Goal: Task Accomplishment & Management: Manage account settings

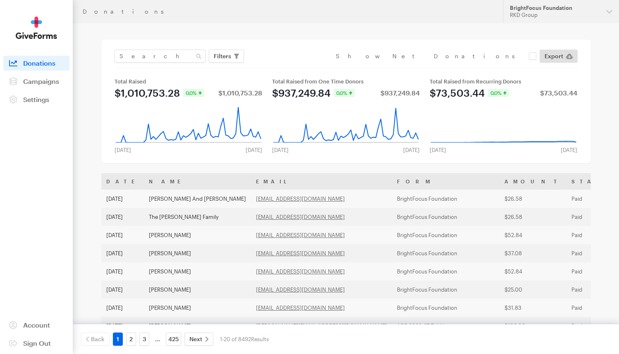
click at [405, 25] on main "Donations Filters Clear Filters Apply Date Aug 14, 2025 - Sep 10, 2025 Forms De…" at bounding box center [310, 312] width 596 height 578
click at [51, 83] on span "Campaigns" at bounding box center [41, 81] width 36 height 8
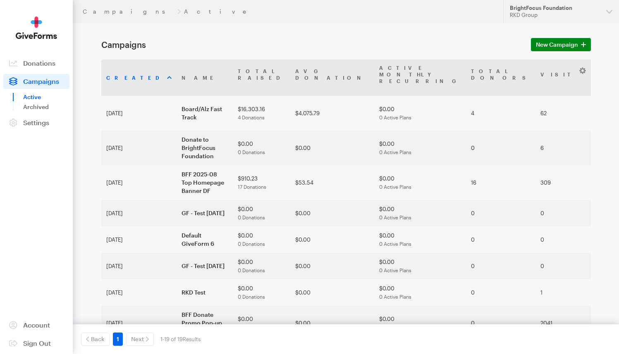
click at [589, 12] on div "RKD Group" at bounding box center [555, 15] width 90 height 7
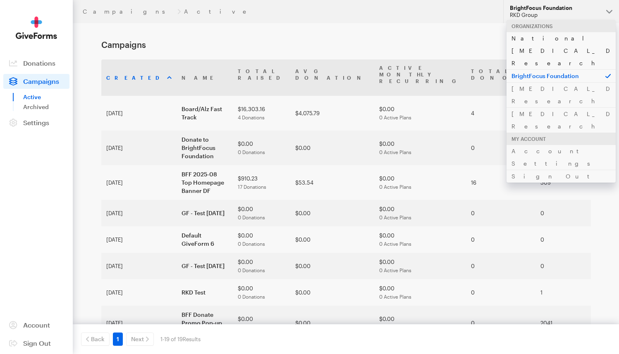
click at [563, 39] on link "National [MEDICAL_DATA] Research" at bounding box center [561, 51] width 109 height 38
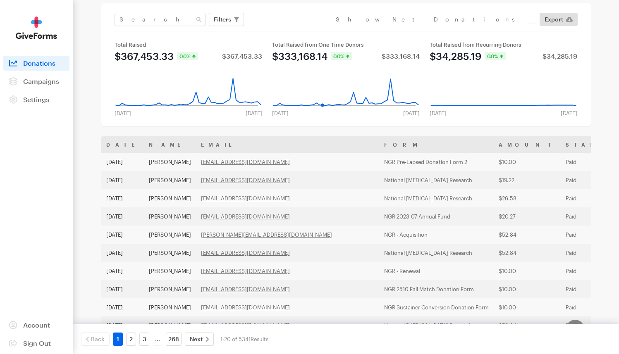
scroll to position [37, 0]
click at [57, 81] on span "Campaigns" at bounding box center [41, 81] width 36 height 8
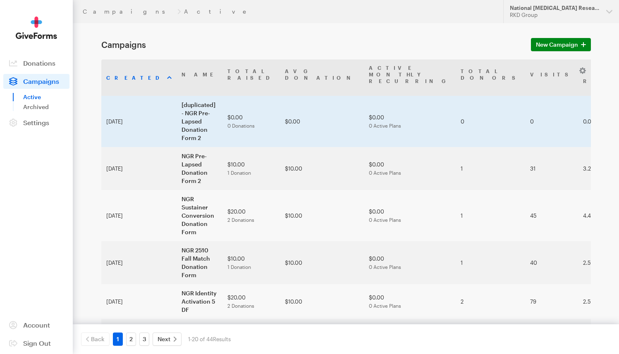
click at [177, 96] on td "[duplicated] - NGR Pre-Lapsed Donation Form 2" at bounding box center [200, 121] width 46 height 51
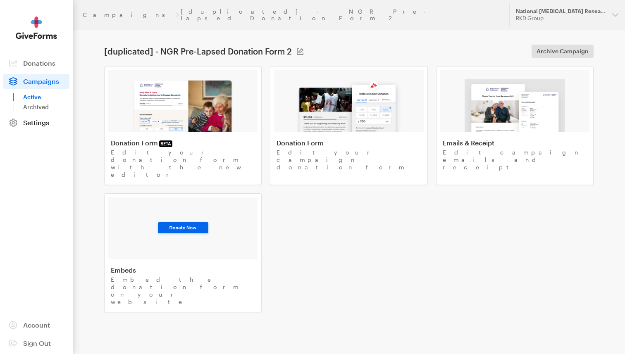
click at [44, 123] on span "Settings" at bounding box center [36, 123] width 26 height 8
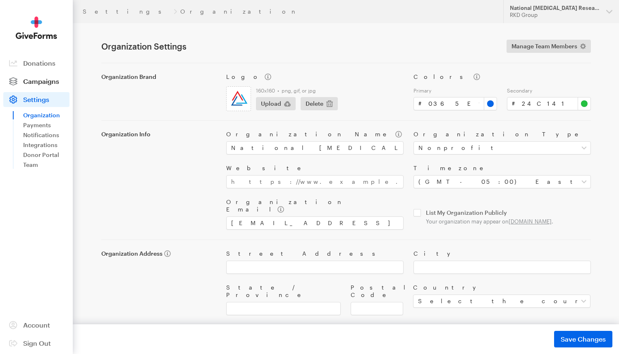
click at [40, 78] on span "Campaigns" at bounding box center [41, 81] width 36 height 8
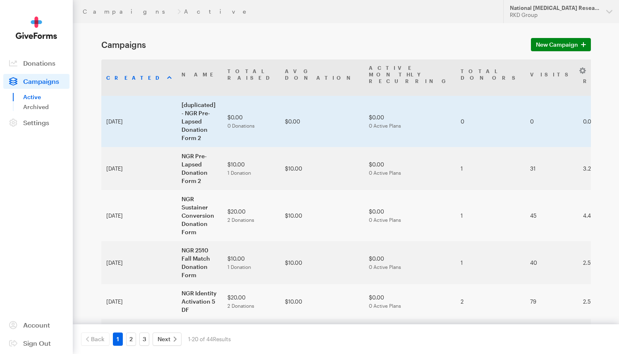
click at [223, 107] on td "$0.00 0 Donations" at bounding box center [251, 121] width 57 height 51
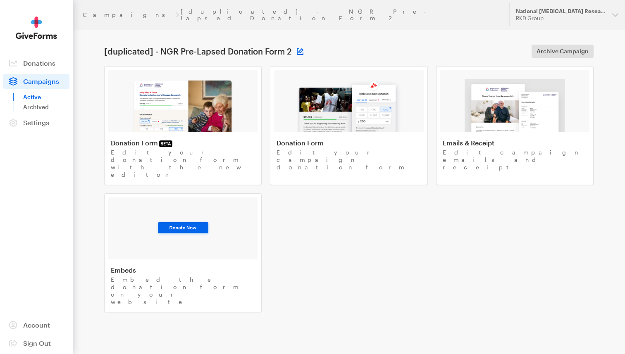
click at [300, 48] on button at bounding box center [300, 51] width 7 height 7
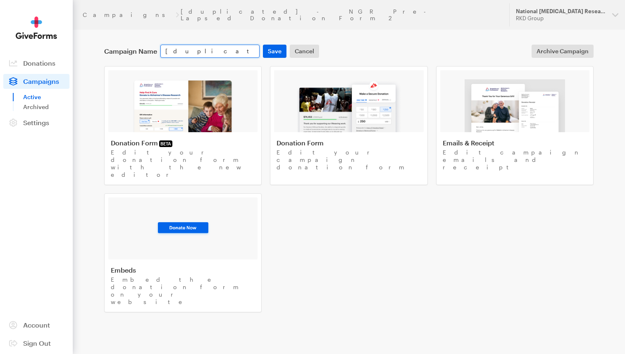
drag, startPoint x: 204, startPoint y: 44, endPoint x: 155, endPoint y: 46, distance: 48.8
click at [155, 46] on div "Campaign Name [duplicated] - NGR Pre-Lapsed Donation Form 2 Save Cancel" at bounding box center [212, 51] width 218 height 13
drag, startPoint x: 216, startPoint y: 46, endPoint x: 261, endPoint y: 47, distance: 45.5
click at [261, 47] on div "NGR Pre-Lapsed Donation Form 2" at bounding box center [210, 51] width 103 height 13
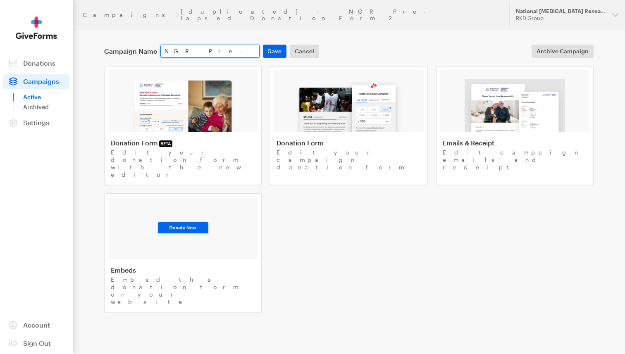
click at [255, 46] on input "NGR Pre-Lapsed Donation Form 2" at bounding box center [209, 51] width 99 height 13
type input "NGR Pre-Lapsed Donation Form 1"
click at [280, 45] on button "Save" at bounding box center [275, 51] width 24 height 13
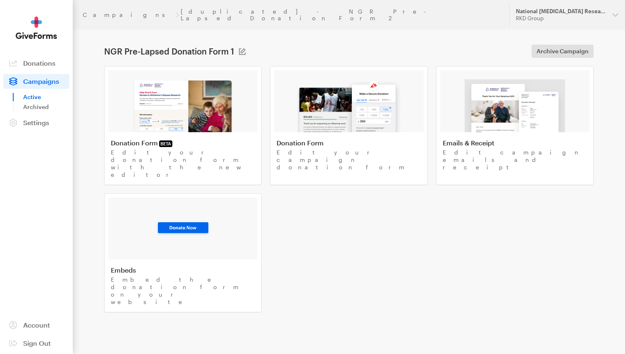
click at [269, 48] on div "NGR Pre-Lapsed Donation Form 1 Campaign Name NGR Pre-Lapsed Donation Form 1 Sav…" at bounding box center [349, 51] width 495 height 10
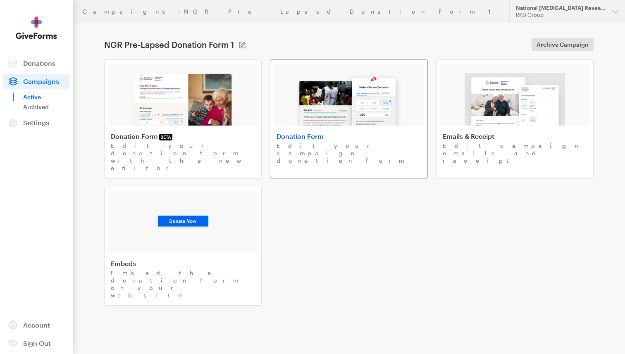
click at [306, 108] on img at bounding box center [348, 99] width 105 height 53
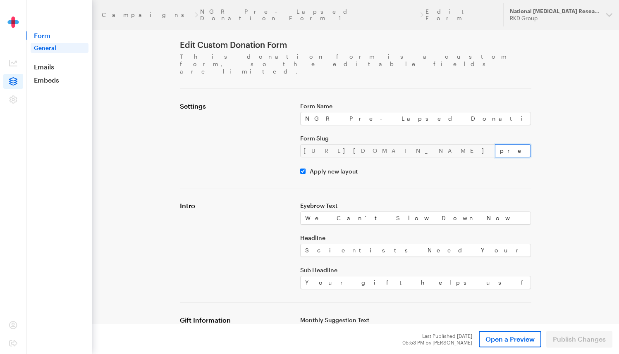
click at [495, 144] on input "pre-lapsed-2-1" at bounding box center [513, 150] width 36 height 13
click at [495, 144] on input "pre-lapsed-1" at bounding box center [513, 150] width 36 height 13
type input "pre-lapsed-1"
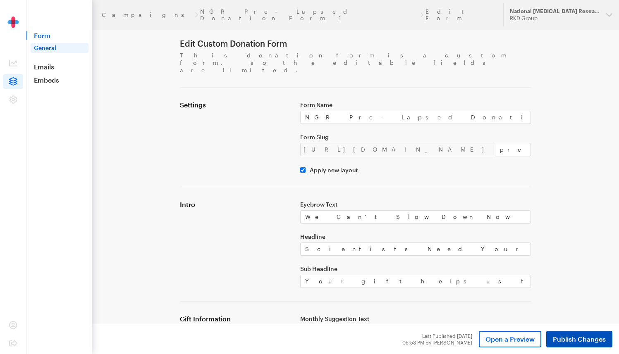
scroll to position [2, 0]
click at [589, 338] on span "Publish Changes" at bounding box center [579, 340] width 53 height 10
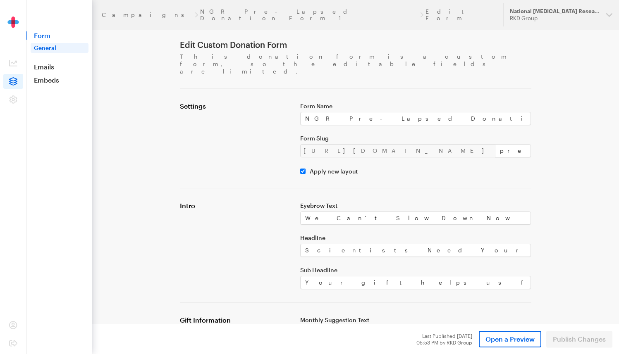
click at [42, 38] on span "Form" at bounding box center [58, 35] width 65 height 8
click at [51, 48] on link "General" at bounding box center [60, 48] width 58 height 10
click at [50, 38] on span "Form" at bounding box center [58, 35] width 65 height 8
click at [48, 66] on link "Emails" at bounding box center [58, 67] width 65 height 8
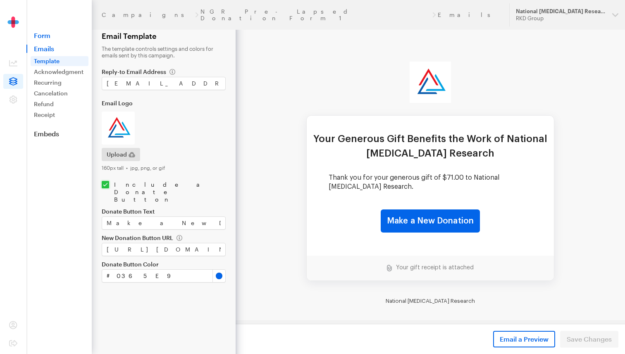
click at [47, 38] on link "Form" at bounding box center [58, 35] width 65 height 8
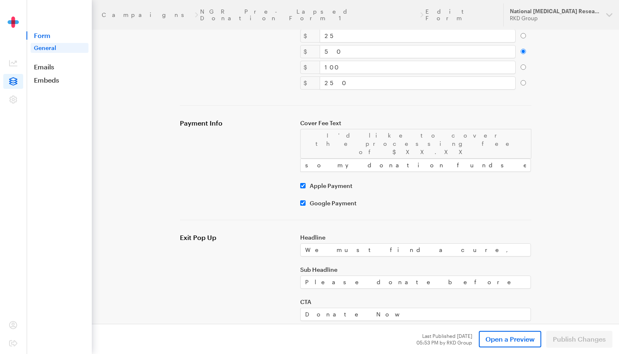
scroll to position [580, 0]
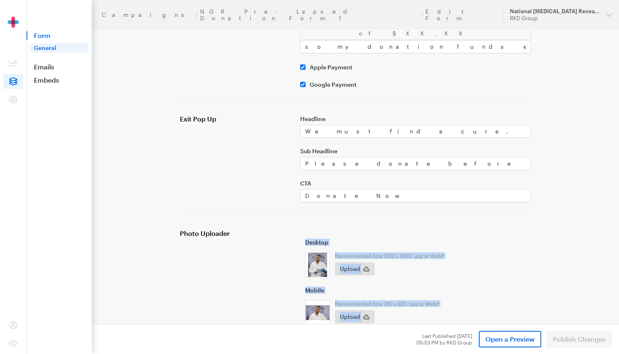
drag, startPoint x: 465, startPoint y: 292, endPoint x: 262, endPoint y: 177, distance: 233.8
click at [264, 230] on div "Photo Uploader × Drop your files here Drop files here or browse files Only .jpg…" at bounding box center [356, 302] width 362 height 144
click at [262, 230] on div "Photo Uploader" at bounding box center [235, 302] width 120 height 144
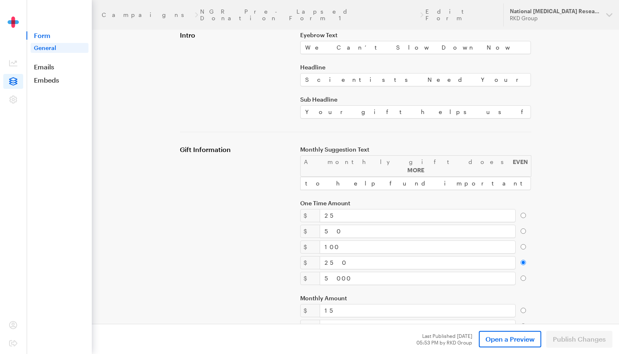
scroll to position [0, 0]
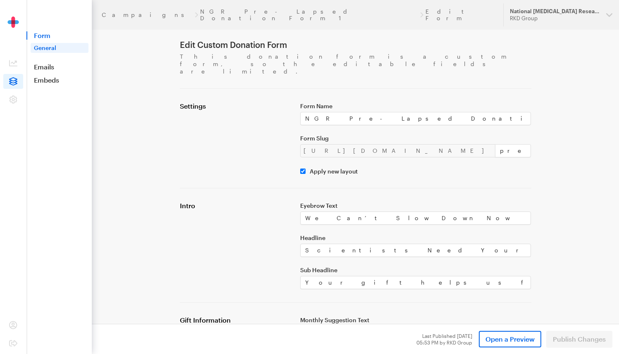
click at [43, 38] on span "Form" at bounding box center [58, 35] width 65 height 8
click at [200, 10] on link "NGR Pre-Lapsed Donation Form 1" at bounding box center [309, 14] width 218 height 13
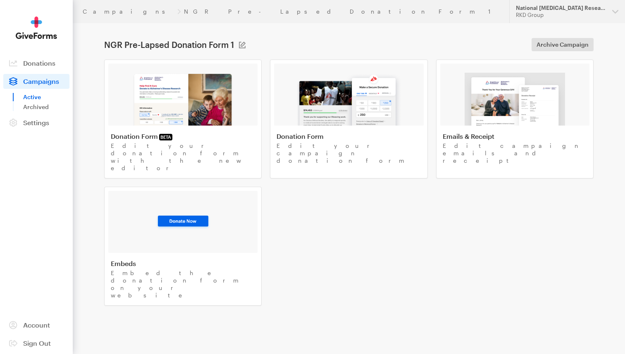
click at [422, 183] on div "Donation Form BETA Edit your donation form with the new editor Donation Form Ed…" at bounding box center [349, 183] width 490 height 247
click at [170, 89] on img at bounding box center [182, 99] width 101 height 53
